Goal: Transaction & Acquisition: Purchase product/service

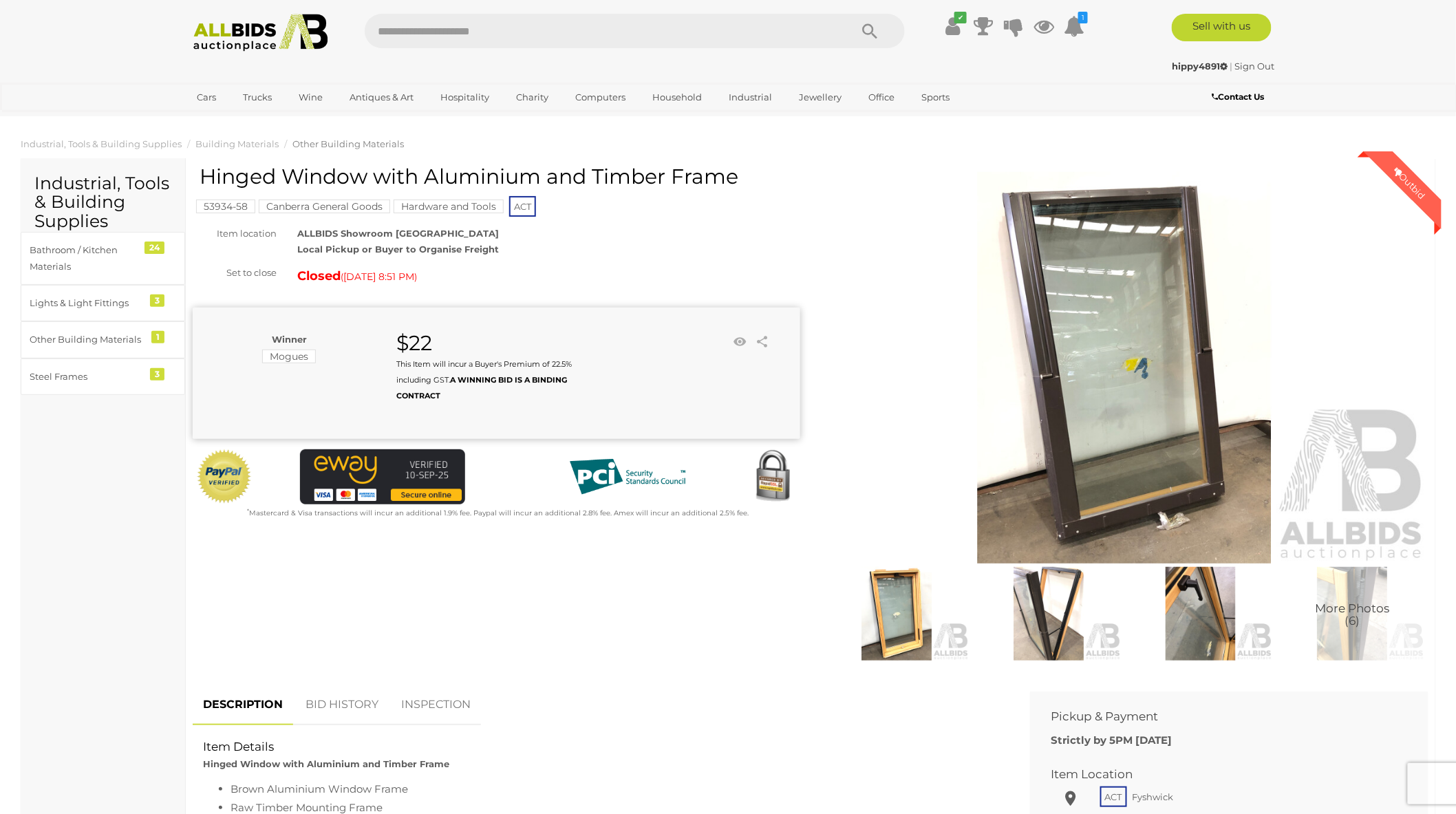
click at [1170, 142] on ol "Industrial, Tools & Building Supplies Building Materials Other Building Materia…" at bounding box center [728, 144] width 1456 height 22
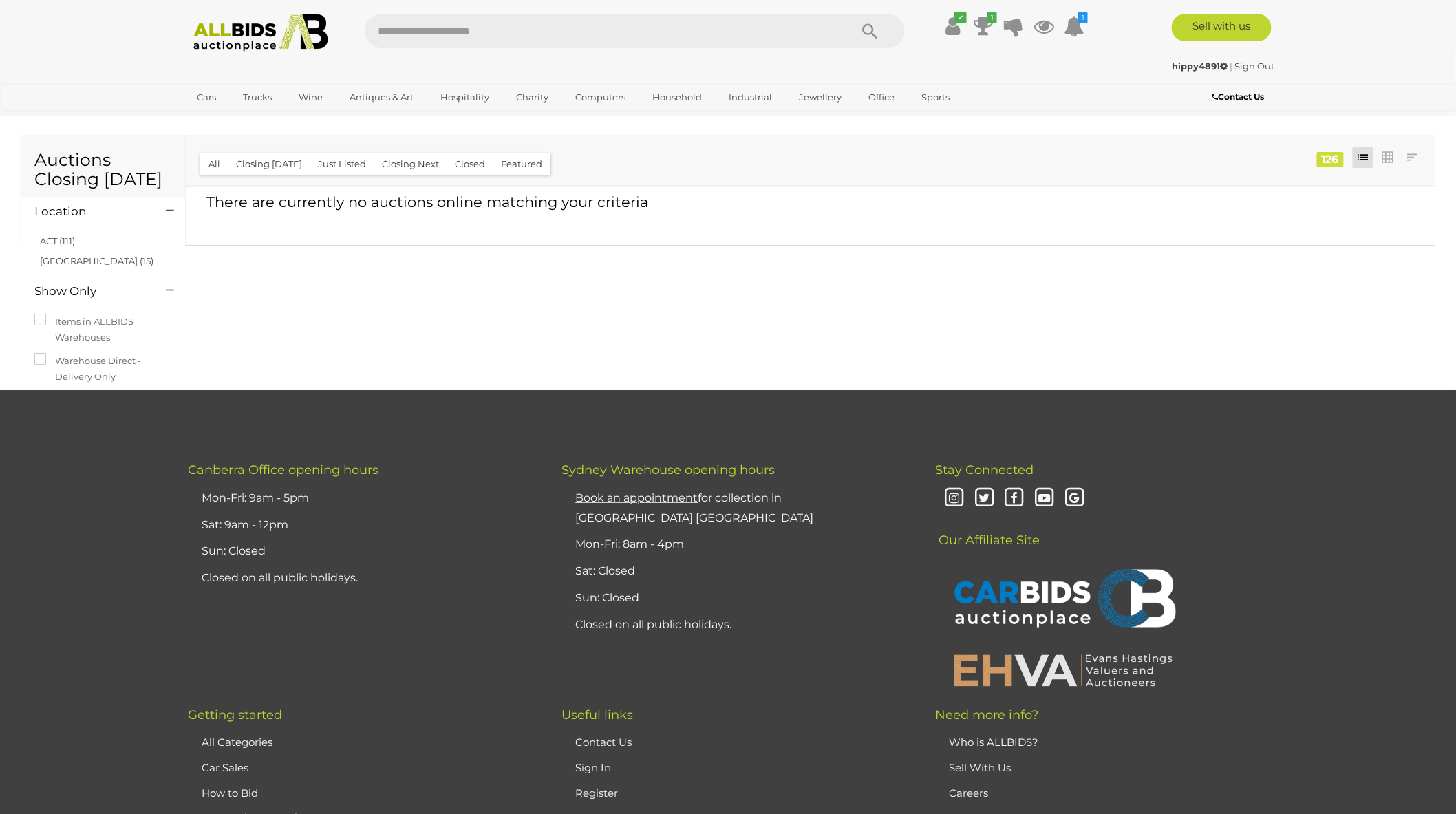
scroll to position [696, 0]
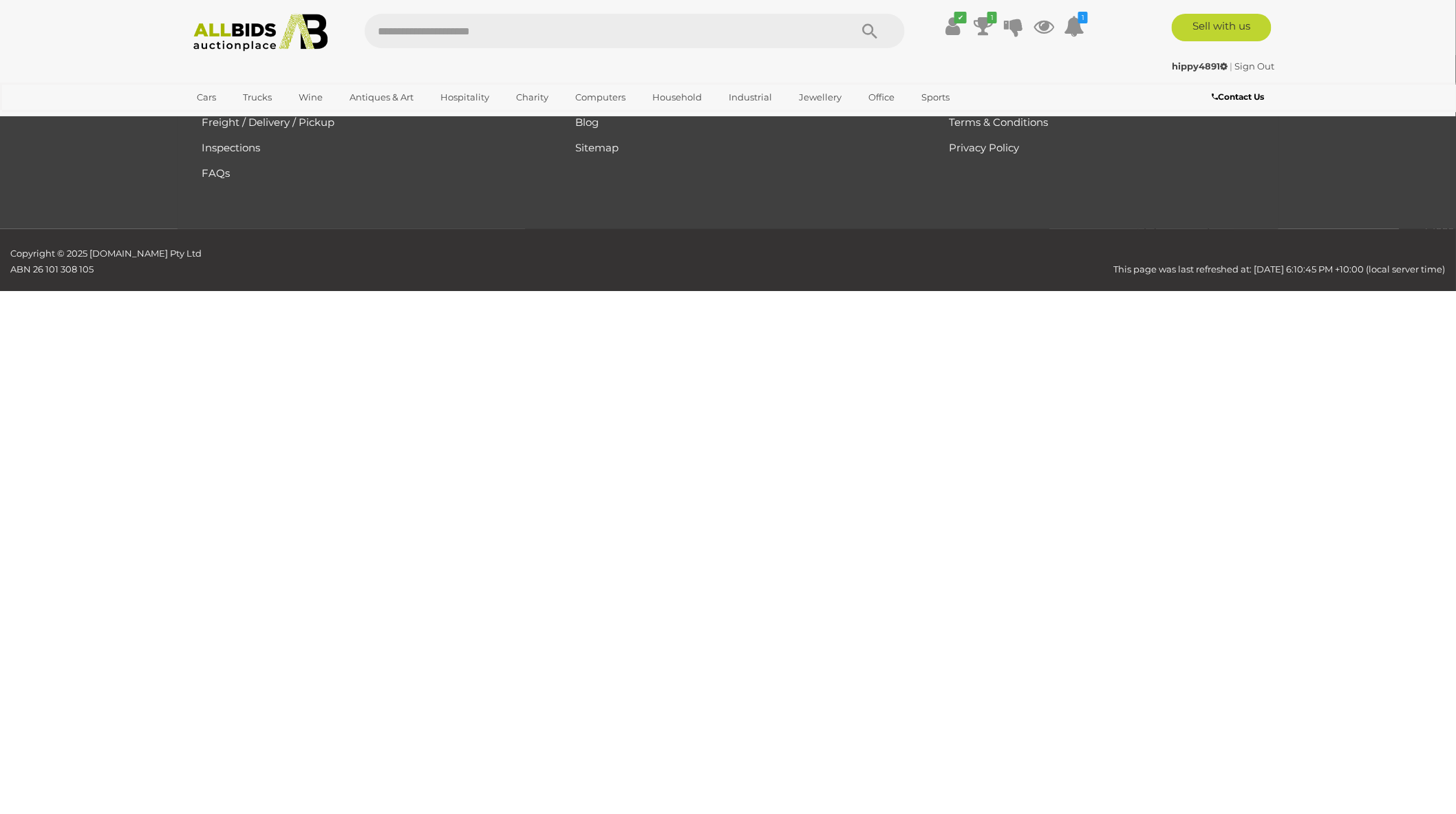
scroll to position [46, 0]
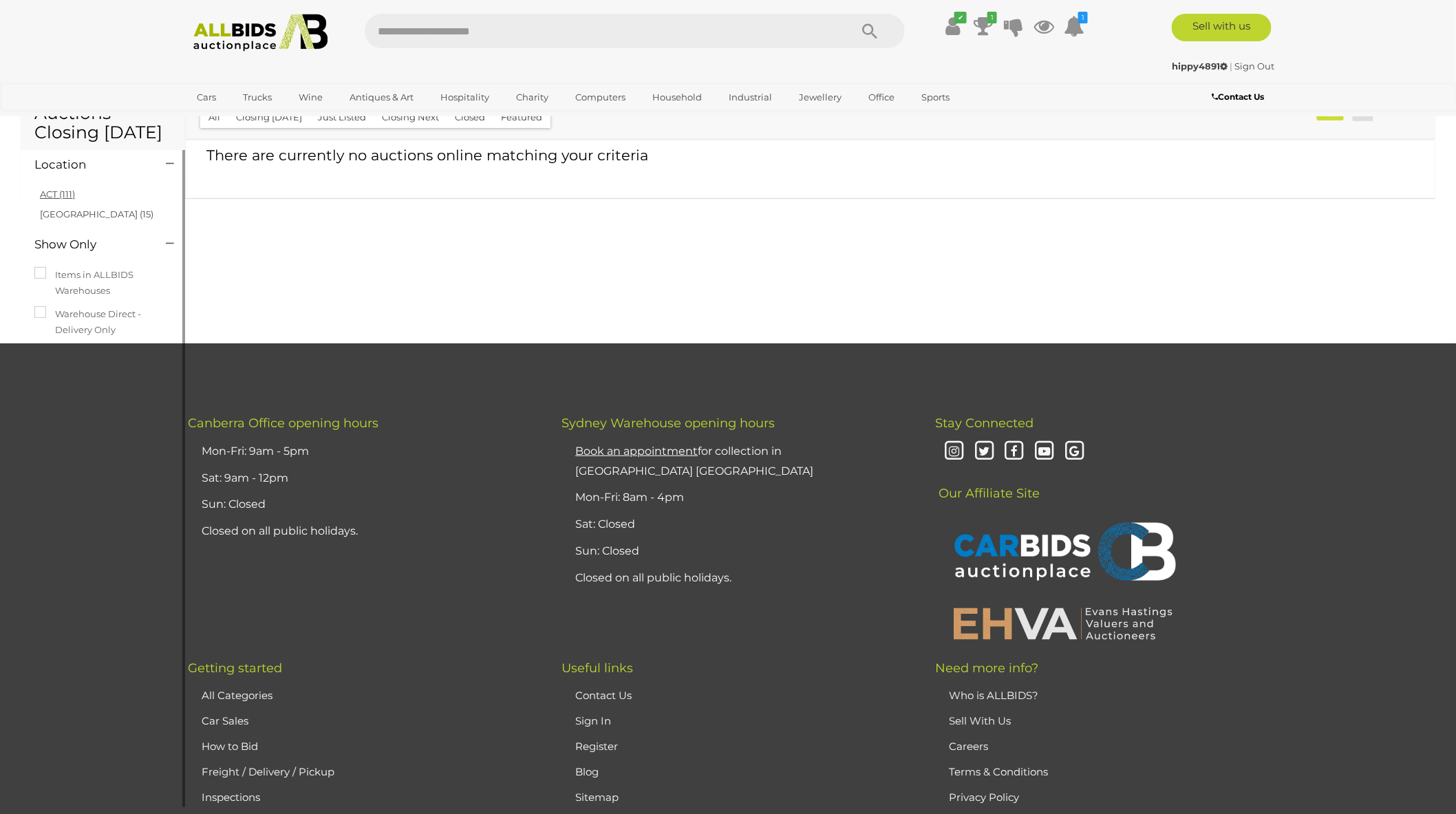
click at [40, 198] on link "ACT (111)" at bounding box center [58, 194] width 35 height 11
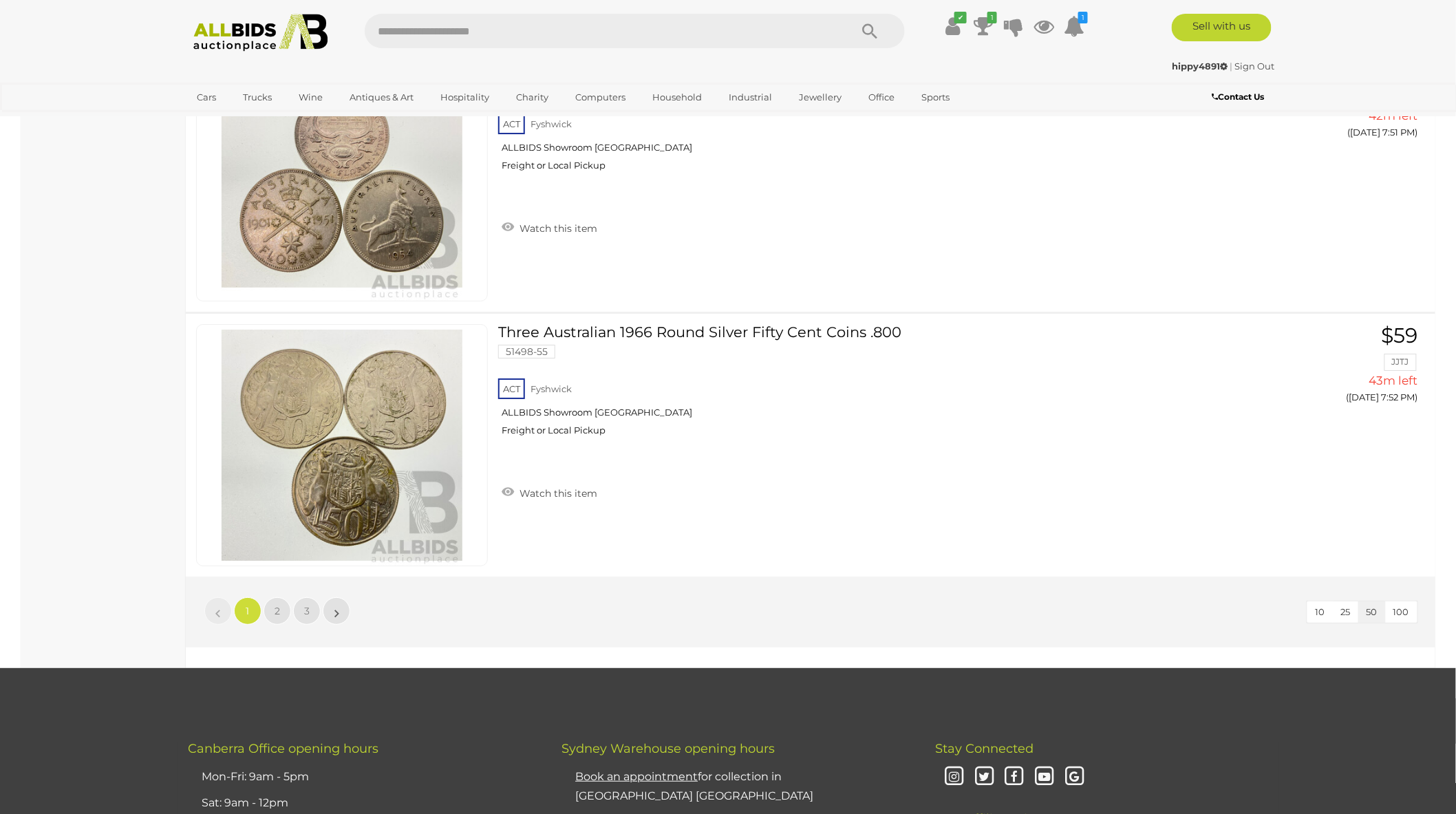
scroll to position [13075, 0]
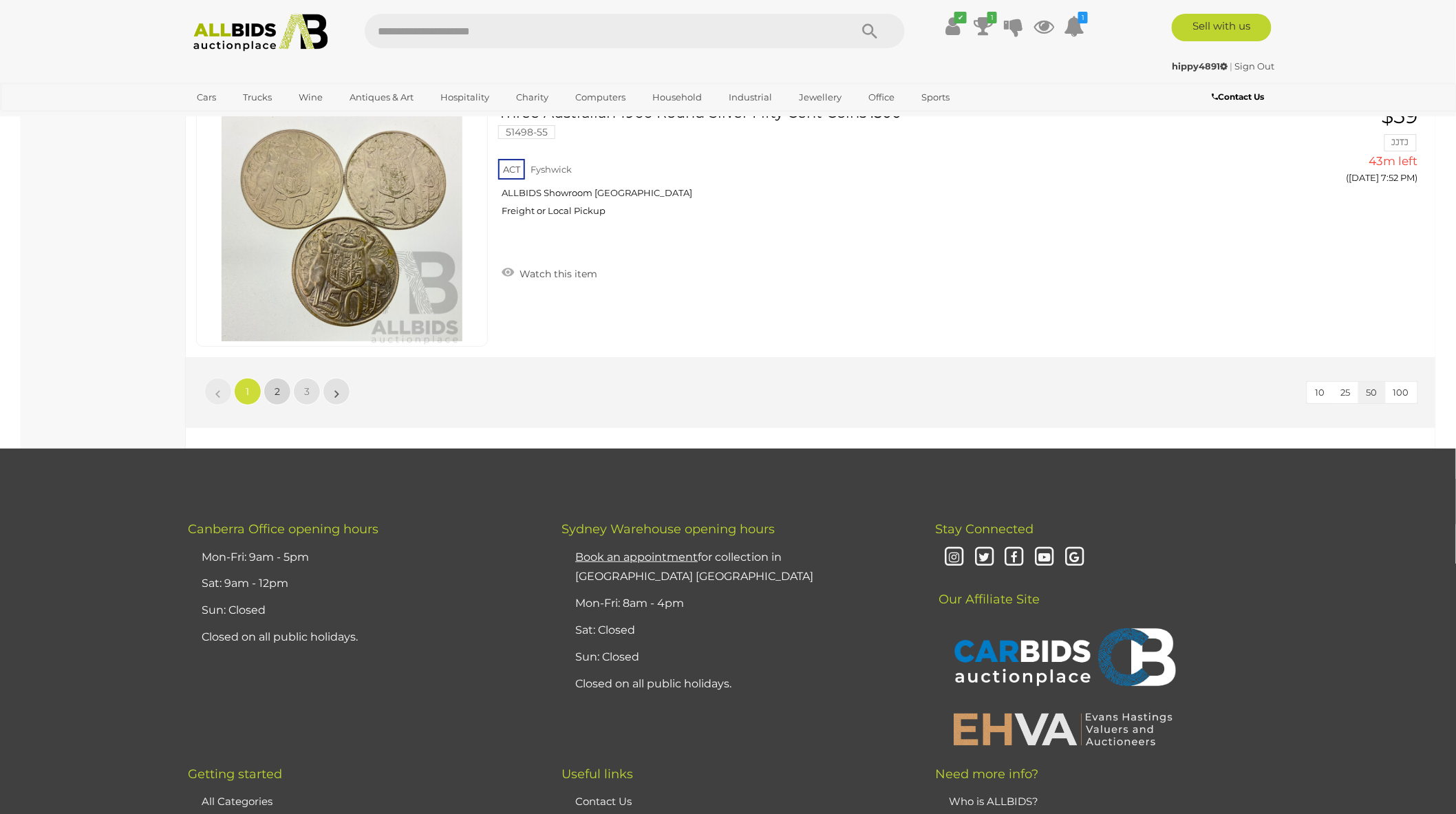
click at [282, 378] on link "2" at bounding box center [278, 392] width 28 height 28
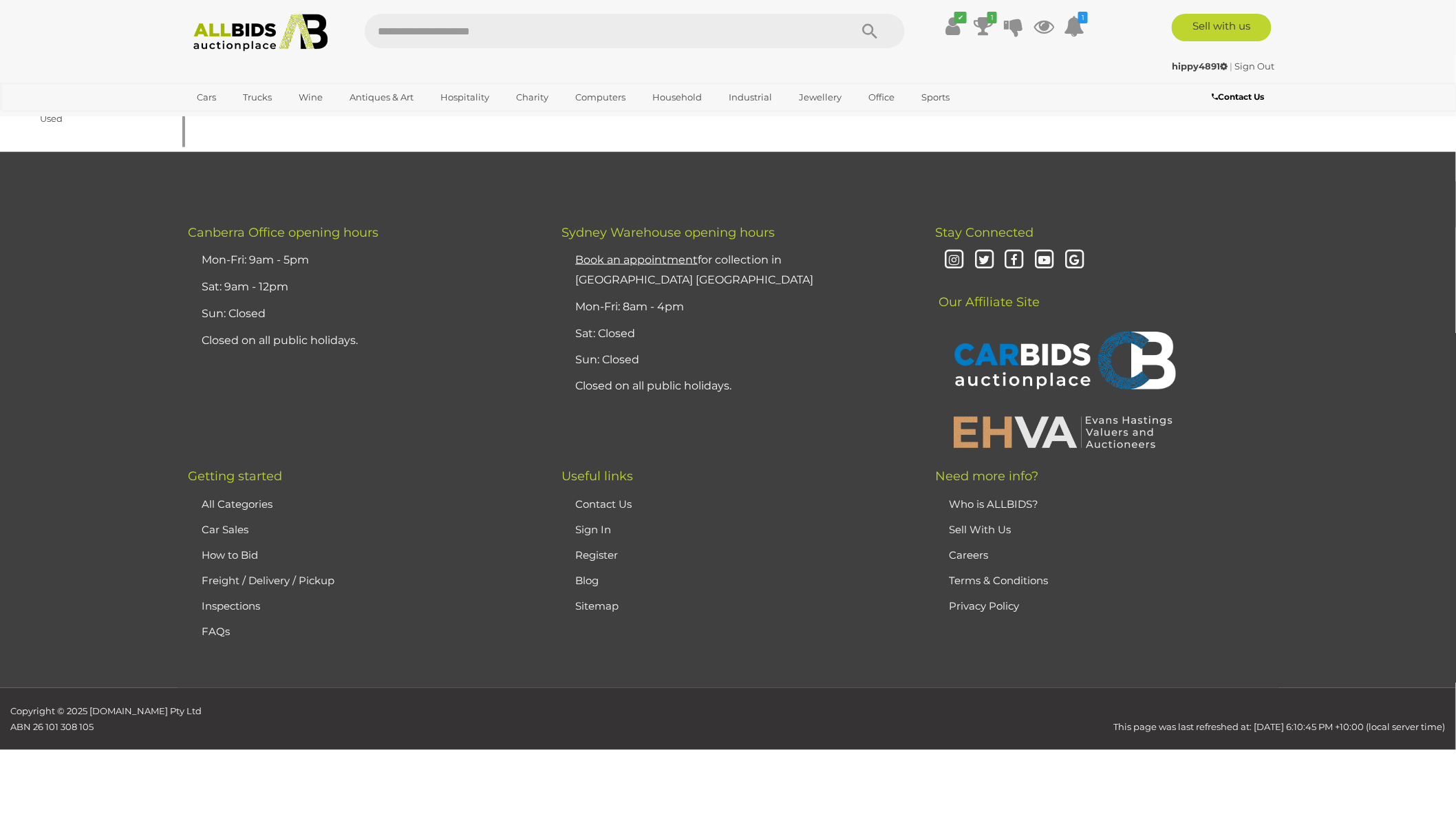
scroll to position [46, 0]
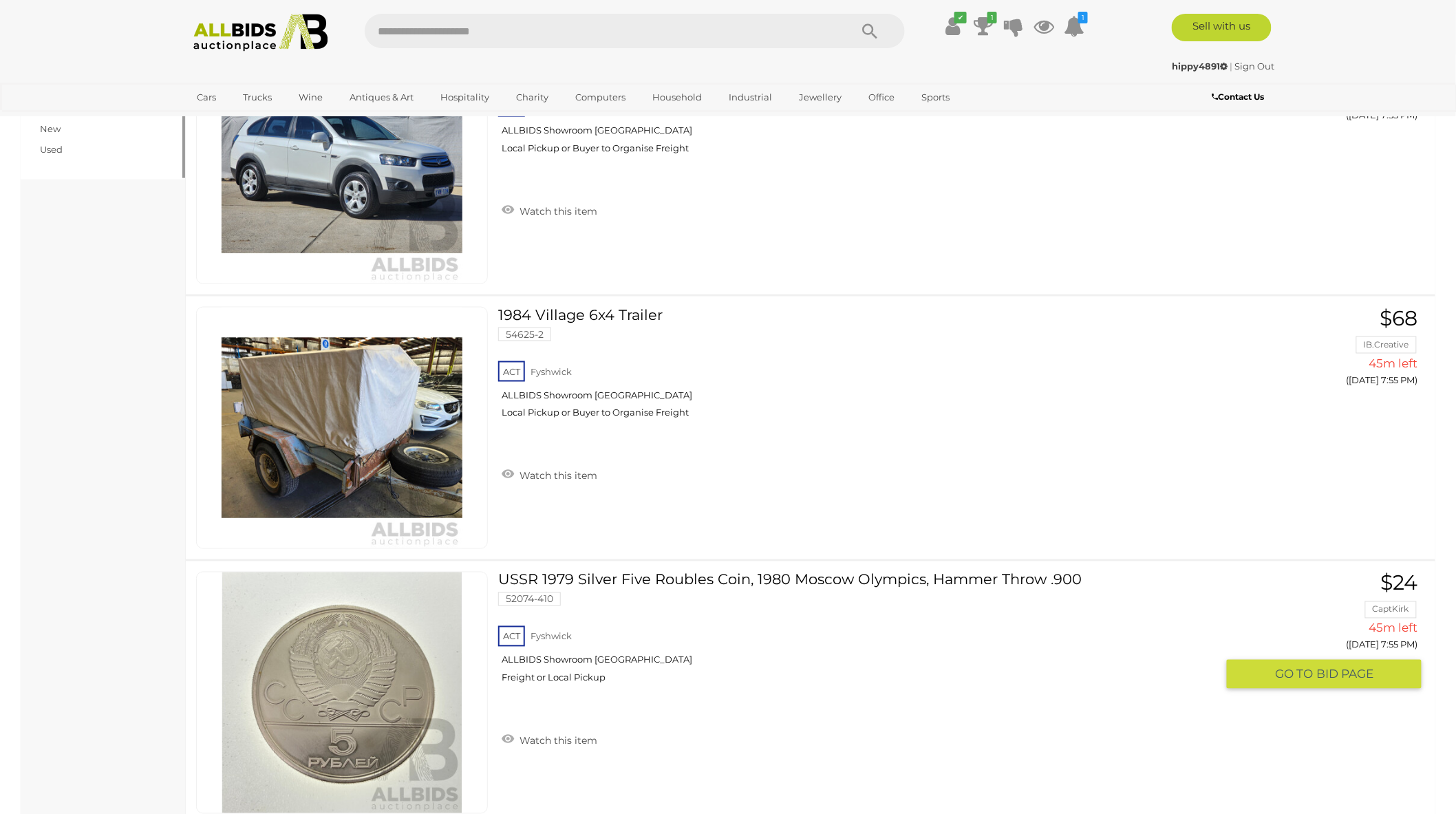
scroll to position [659, 0]
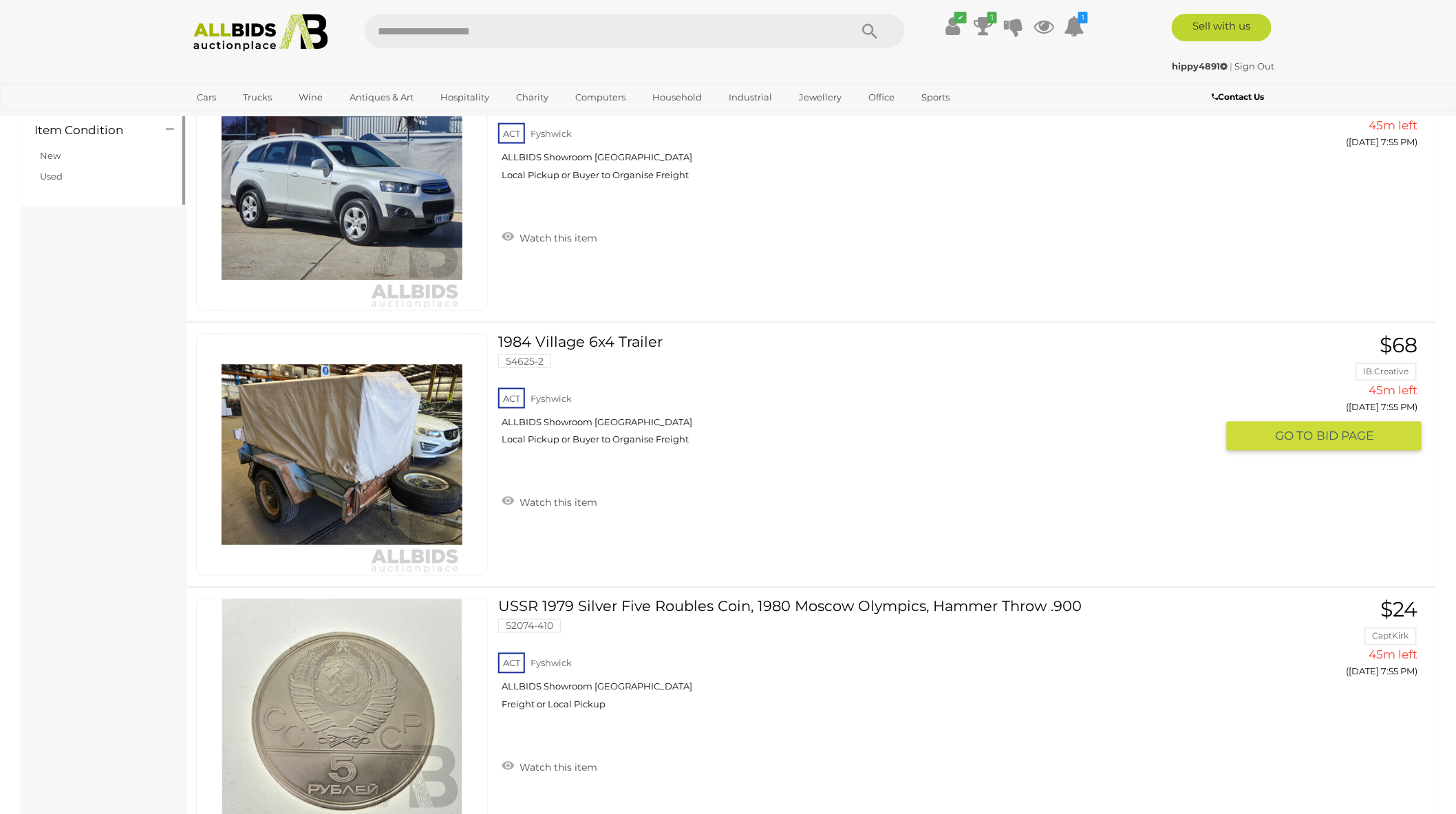
click at [353, 455] on img at bounding box center [341, 454] width 241 height 241
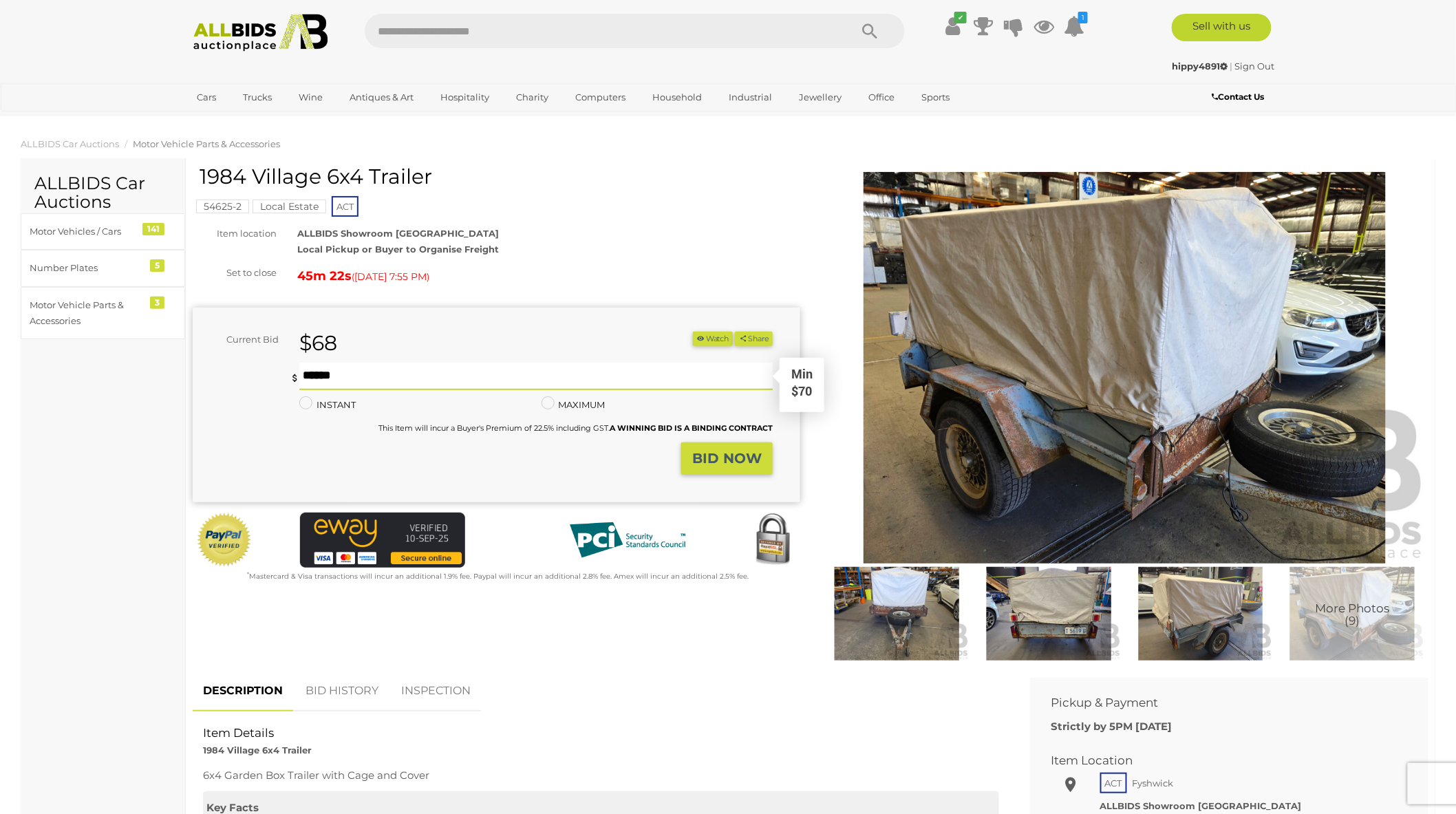
click at [361, 373] on input "text" at bounding box center [536, 376] width 474 height 28
type input "***"
click at [714, 466] on strong "BID NOW" at bounding box center [727, 458] width 70 height 17
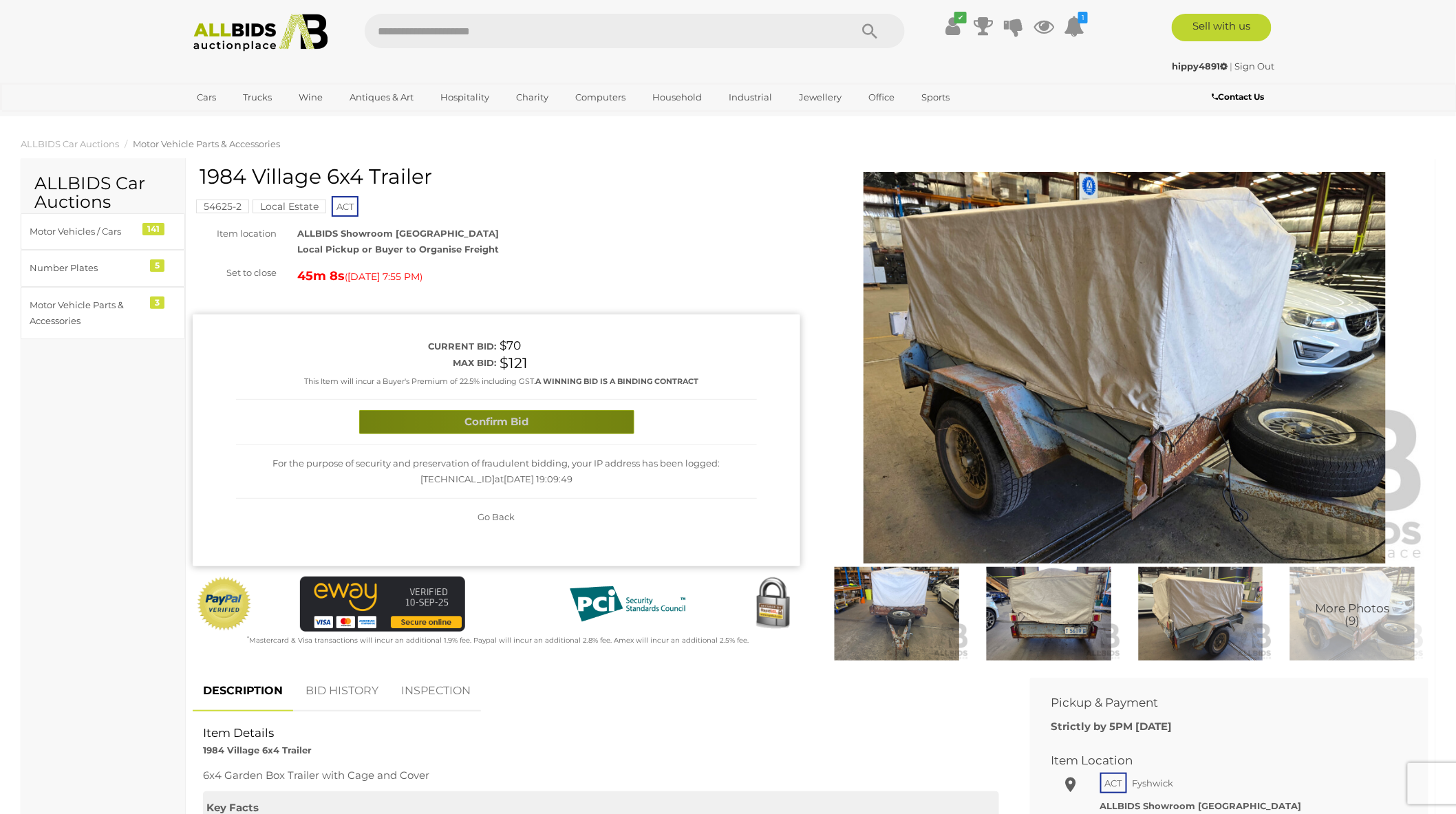
click at [500, 420] on button "Confirm Bid" at bounding box center [497, 422] width 275 height 24
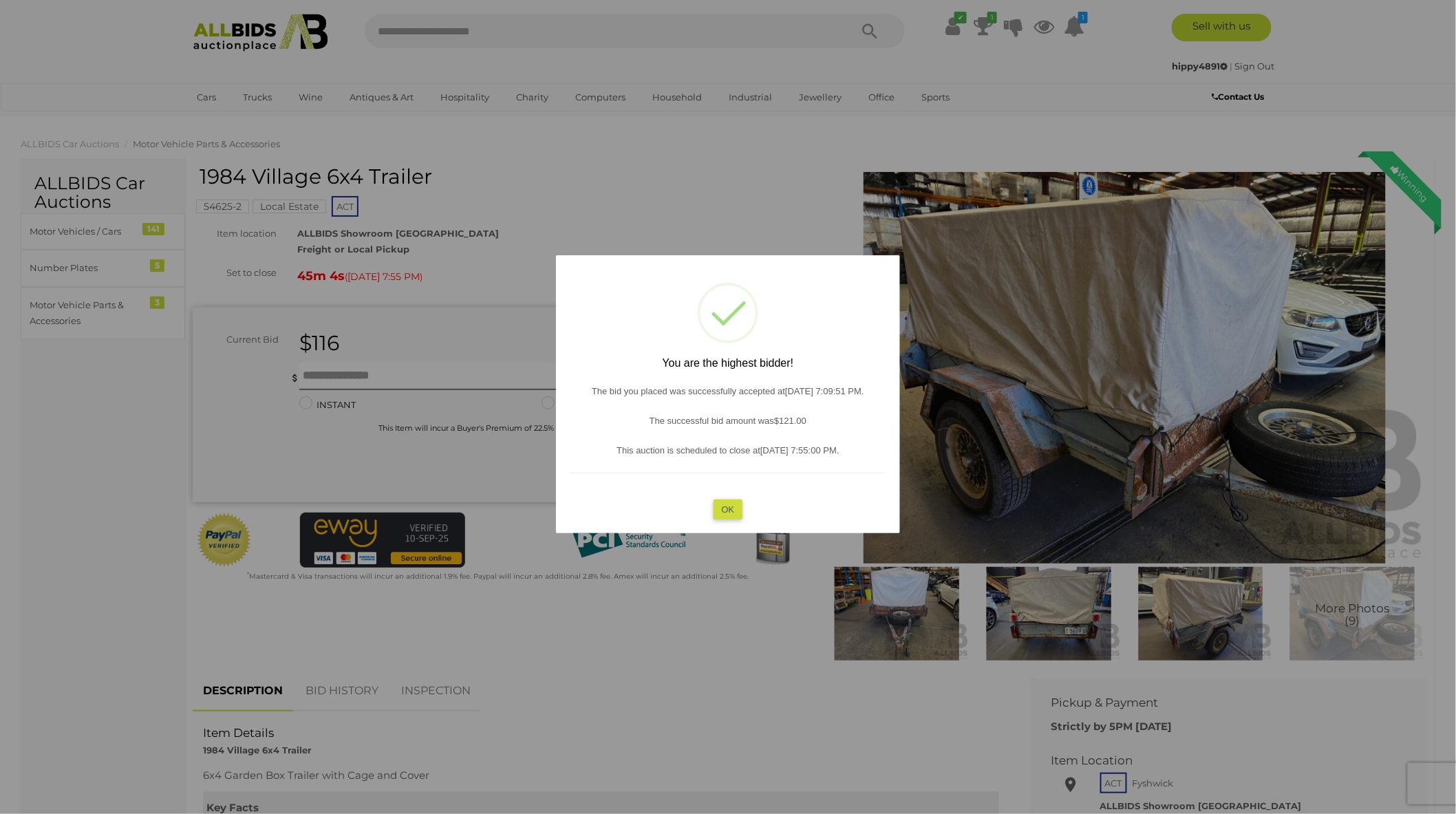
click at [734, 508] on button "OK" at bounding box center [728, 508] width 30 height 20
